Goal: Task Accomplishment & Management: Complete application form

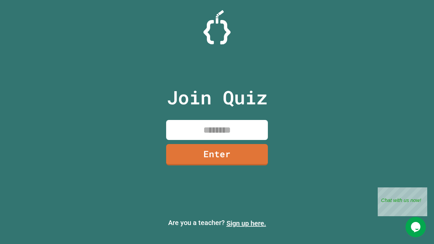
click at [246, 223] on link "Sign up here." at bounding box center [246, 223] width 40 height 8
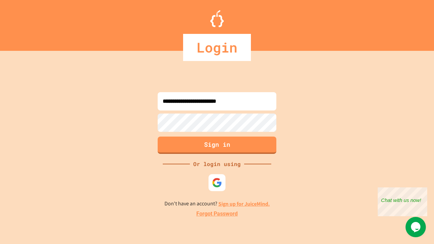
type input "**********"
